Goal: Task Accomplishment & Management: Use online tool/utility

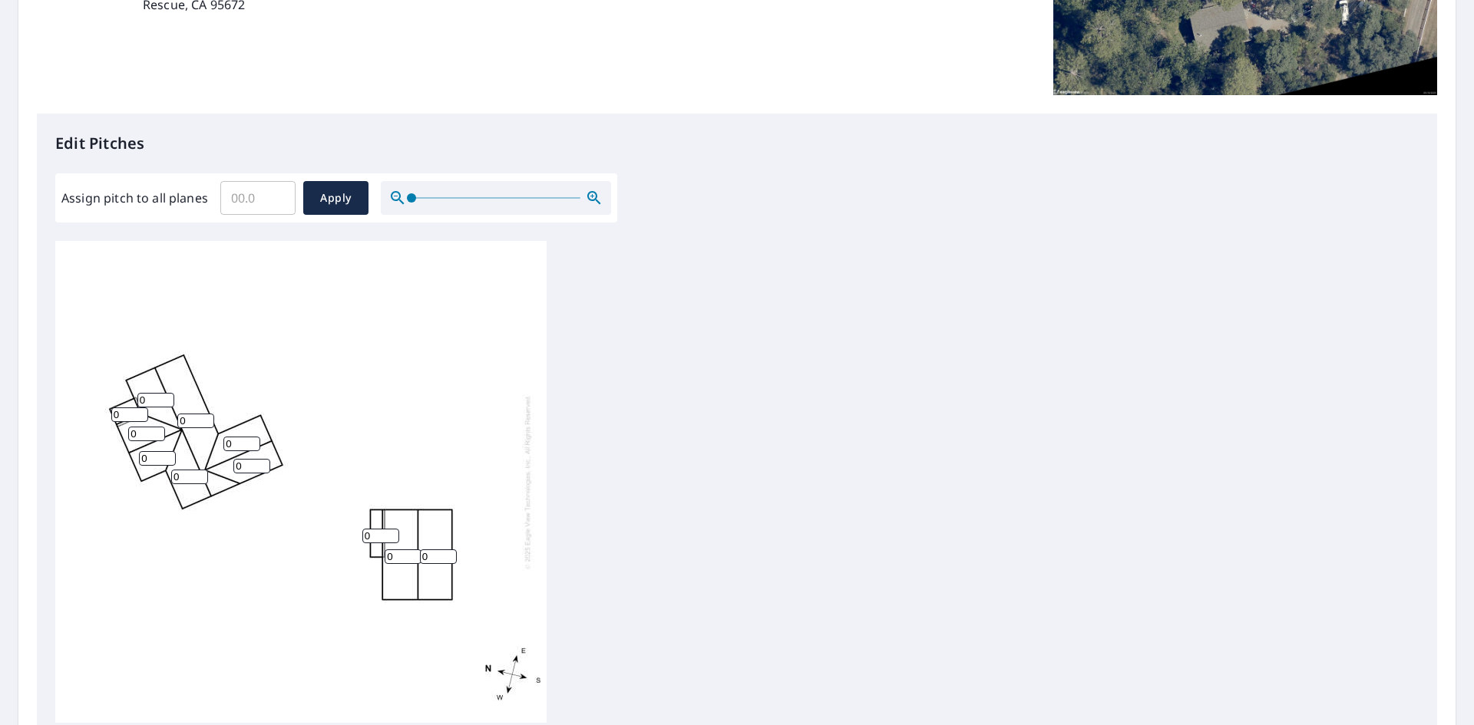
scroll to position [307, 0]
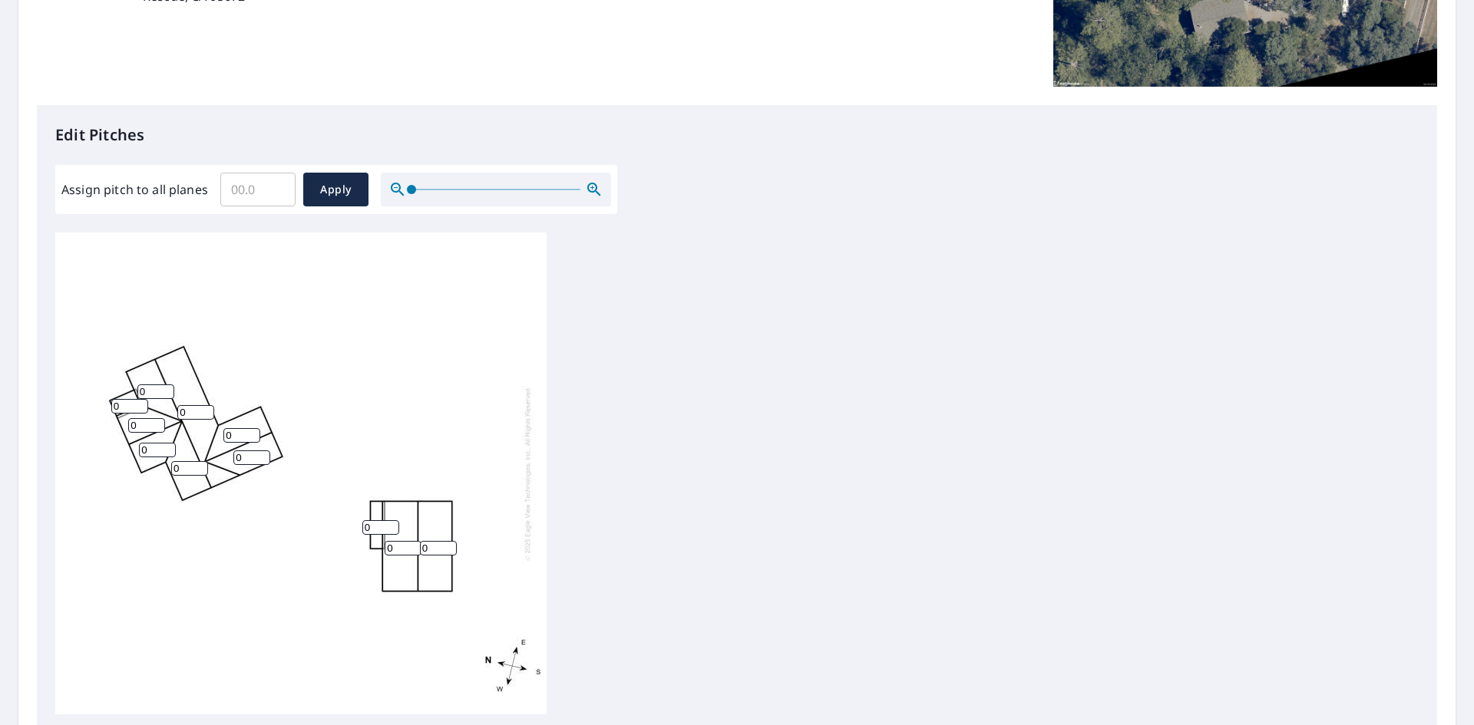
click at [243, 193] on input "Assign pitch to all planes" at bounding box center [257, 189] width 75 height 43
type input "5"
click at [328, 190] on span "Apply" at bounding box center [335, 189] width 41 height 19
type input "5"
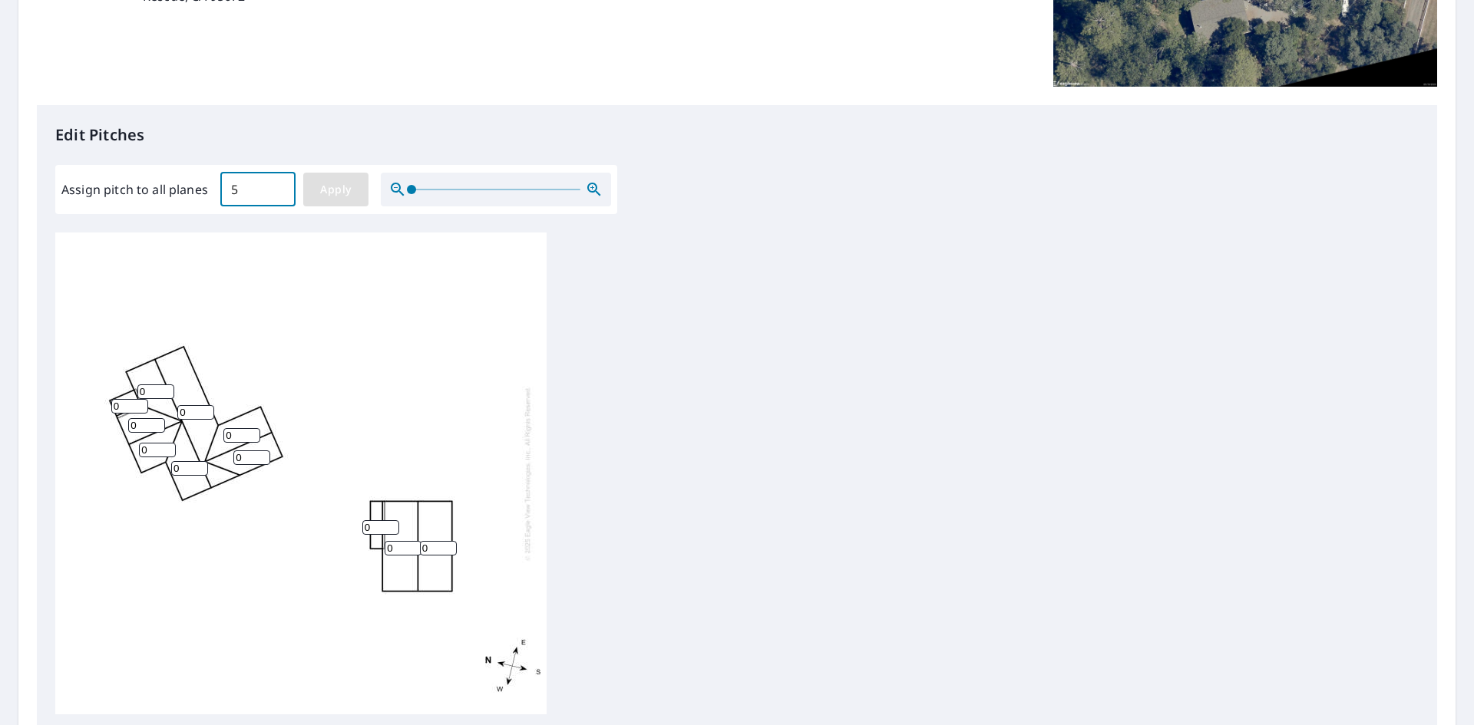
type input "5"
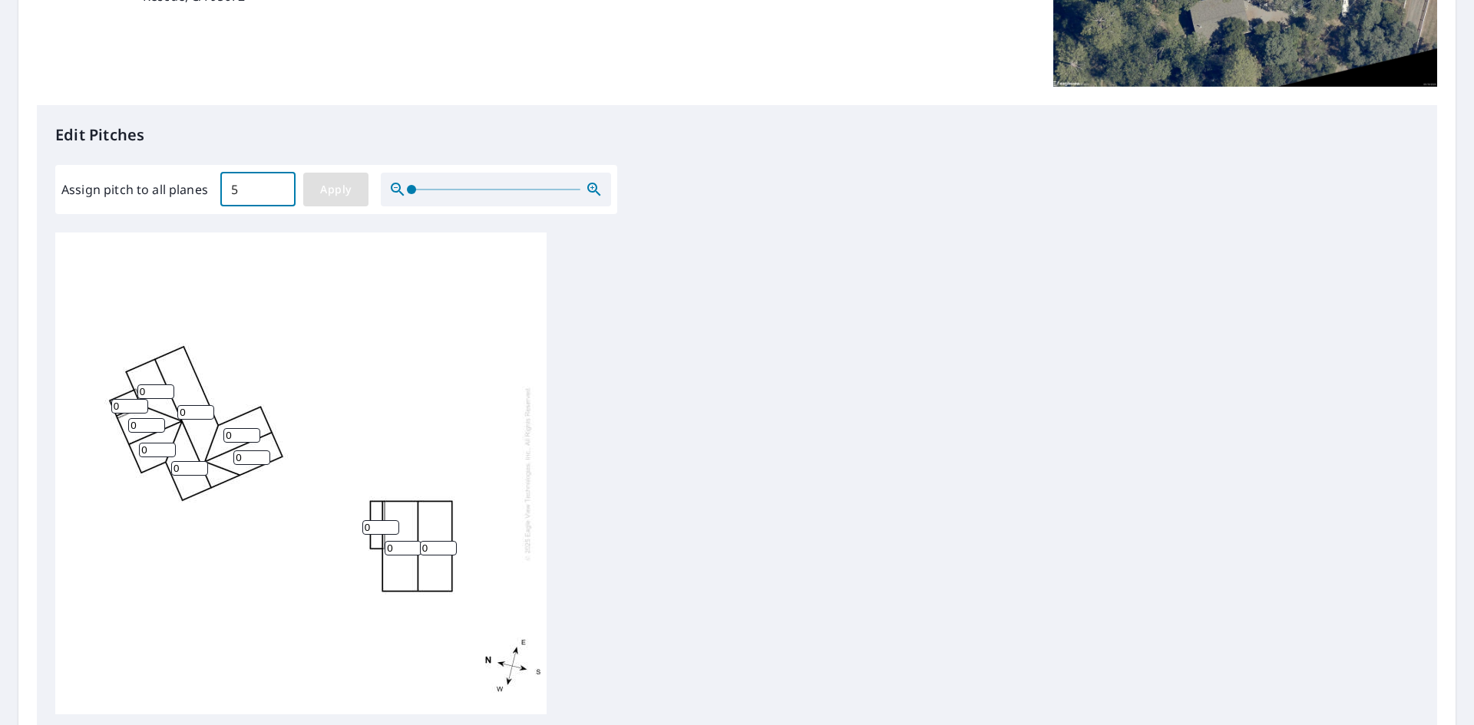
type input "5"
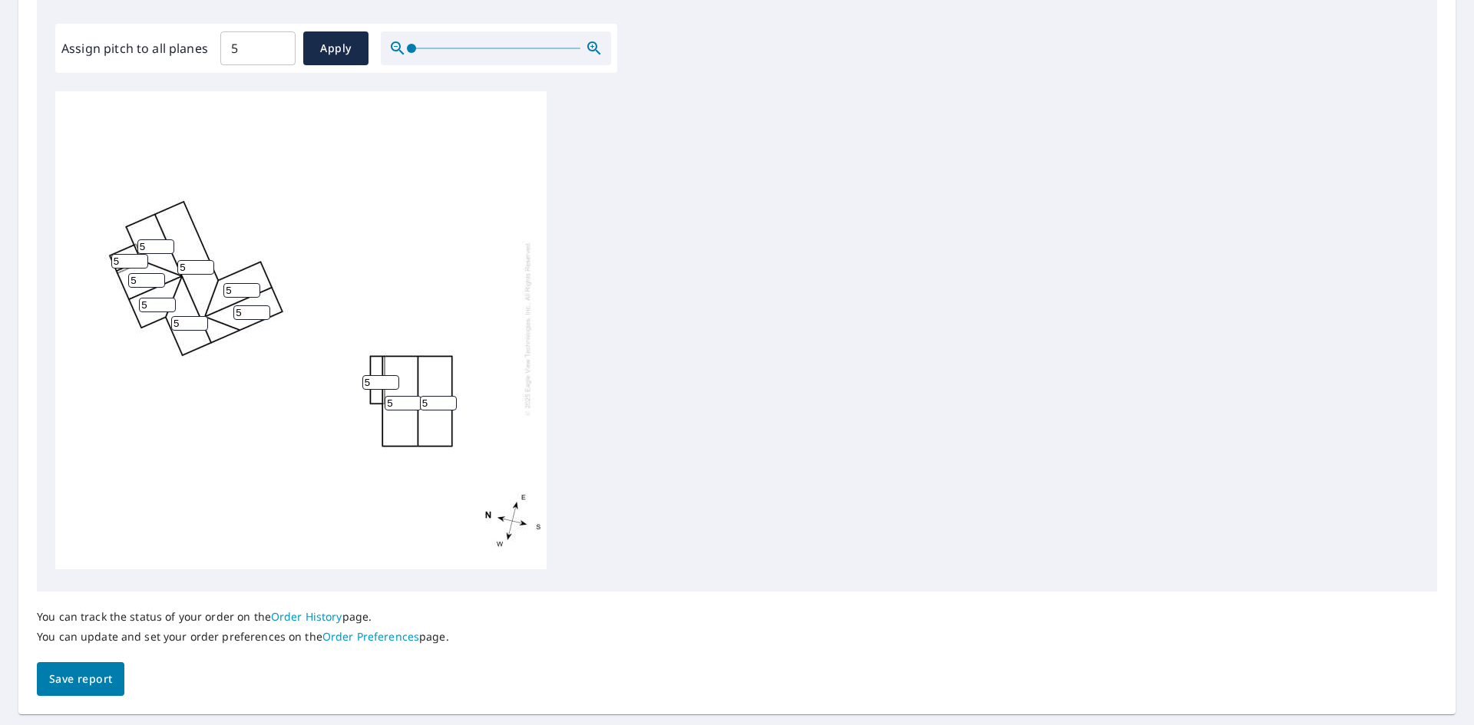
scroll to position [489, 0]
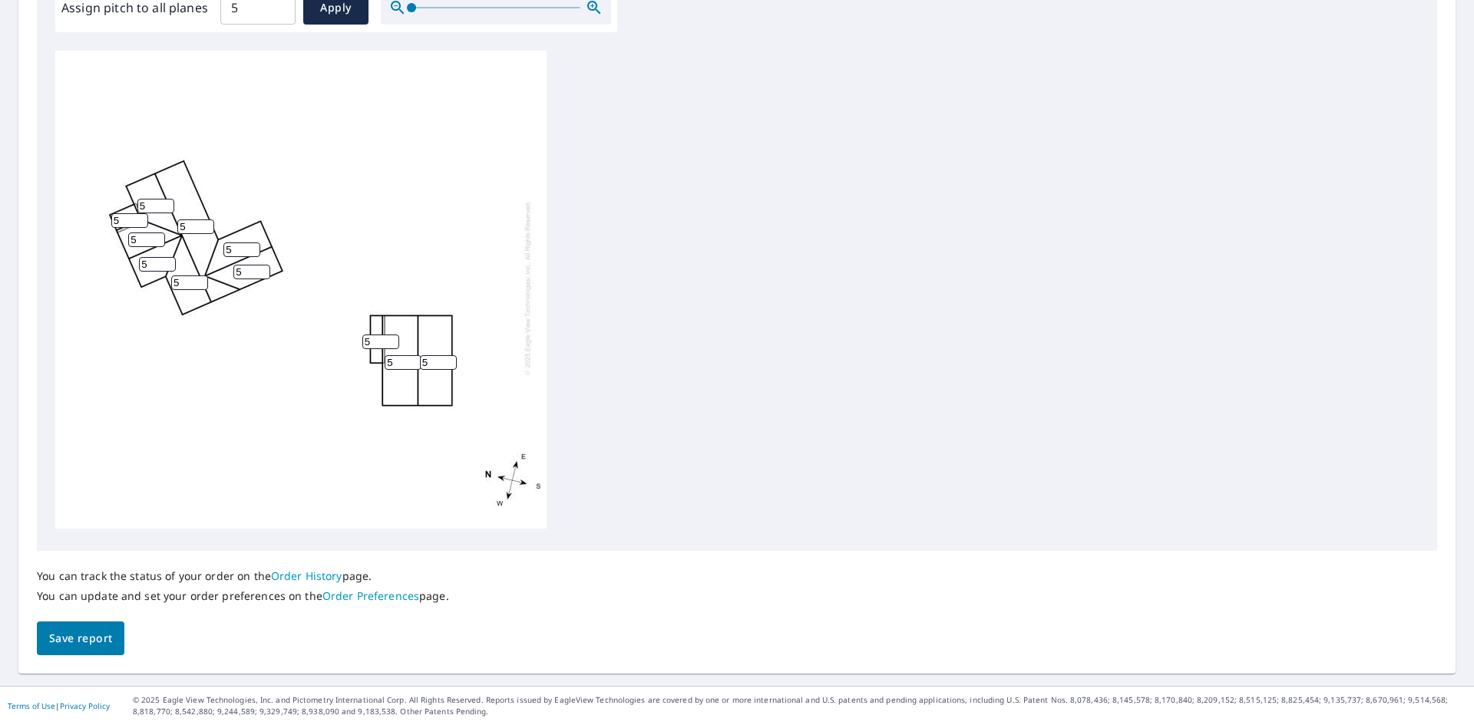
click at [87, 640] on span "Save report" at bounding box center [80, 638] width 63 height 19
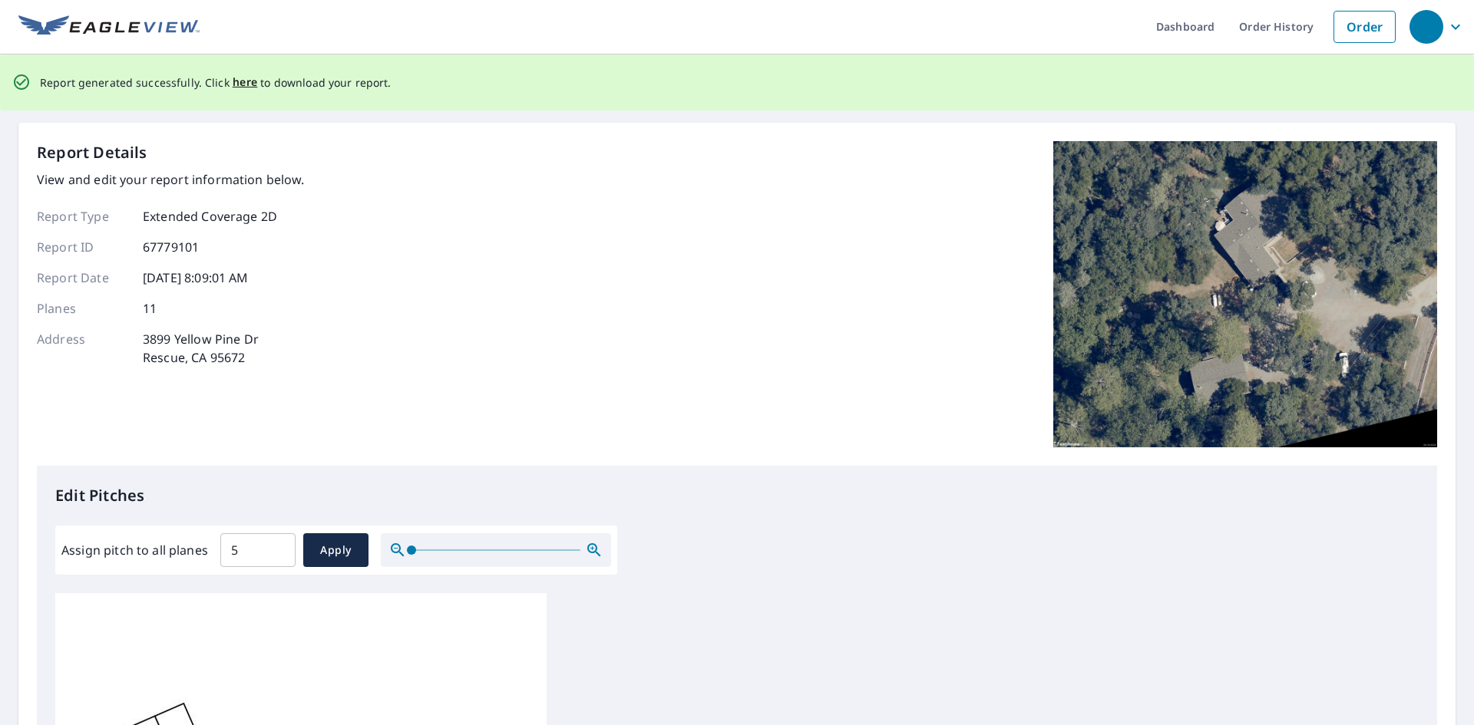
scroll to position [0, 0]
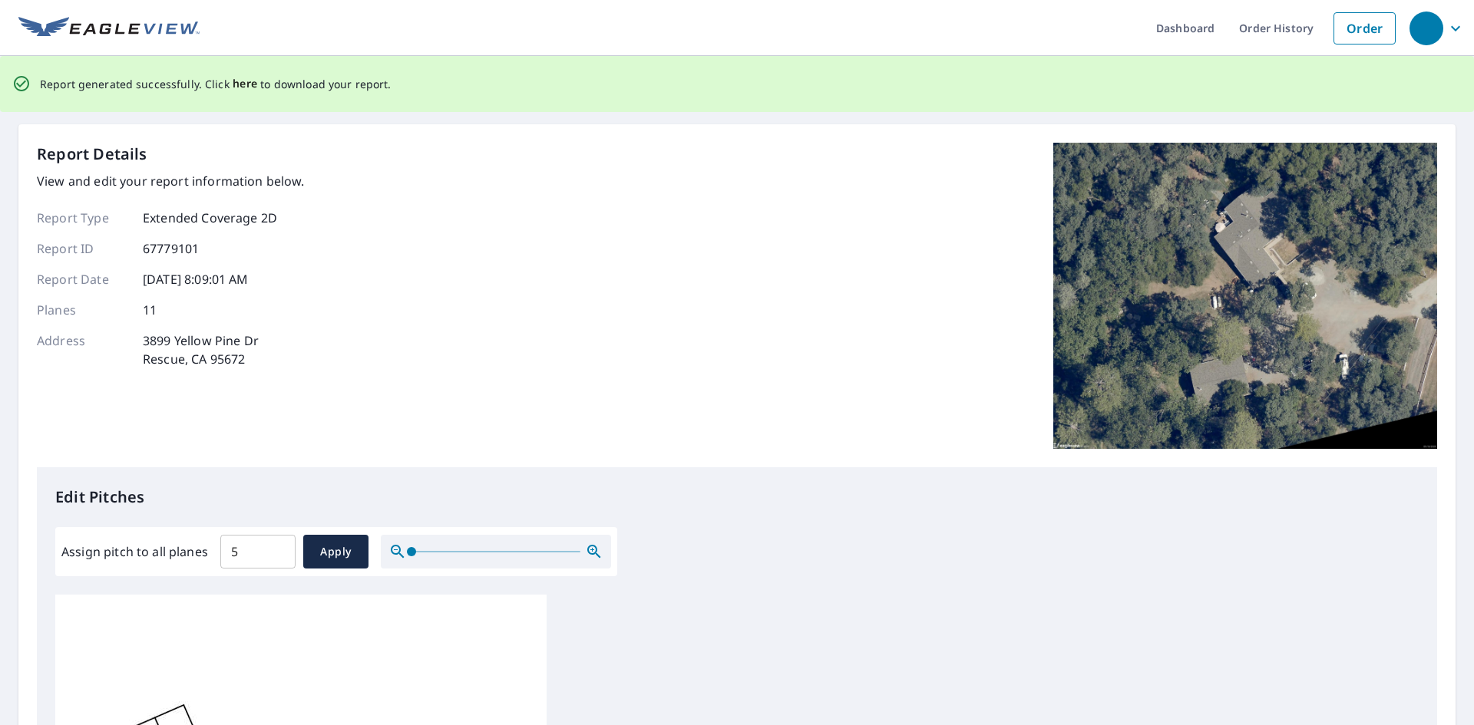
click at [247, 82] on span "here" at bounding box center [245, 83] width 25 height 19
